Goal: Navigation & Orientation: Find specific page/section

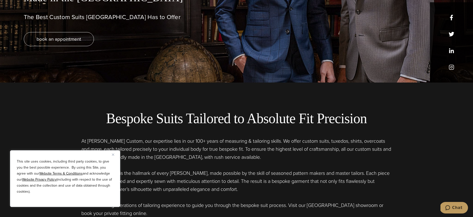
scroll to position [170, 0]
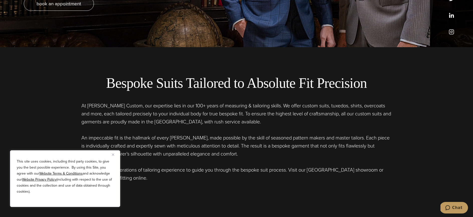
click at [114, 155] on img "Close" at bounding box center [113, 154] width 2 height 2
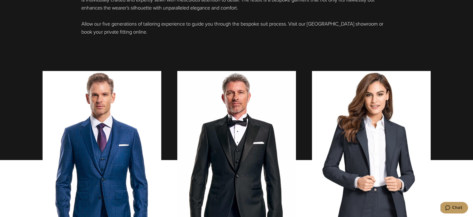
scroll to position [314, 0]
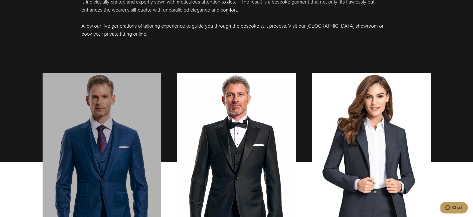
click at [111, 175] on link "men's suits" at bounding box center [102, 162] width 119 height 178
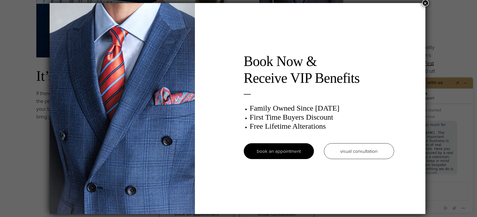
click at [427, 4] on button "×" at bounding box center [425, 3] width 7 height 7
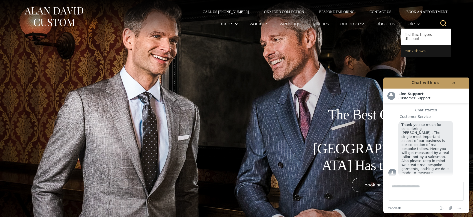
click at [410, 49] on link "Trunk Shows" at bounding box center [426, 51] width 50 height 12
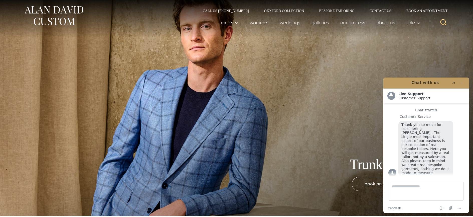
scroll to position [2, 0]
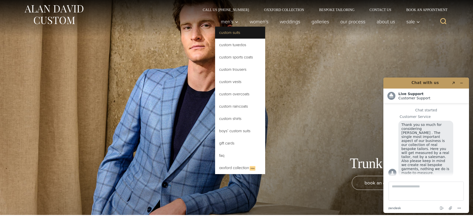
click at [224, 33] on link "Custom Suits" at bounding box center [240, 33] width 50 height 12
